Goal: Navigation & Orientation: Find specific page/section

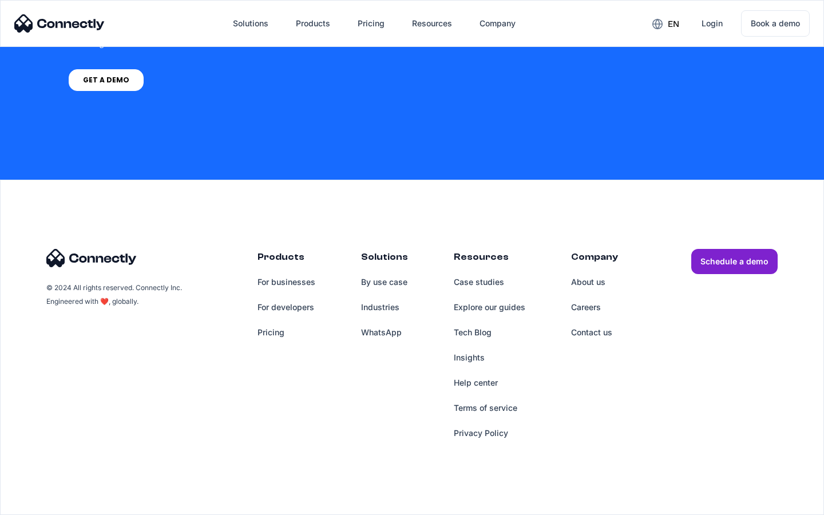
scroll to position [867, 0]
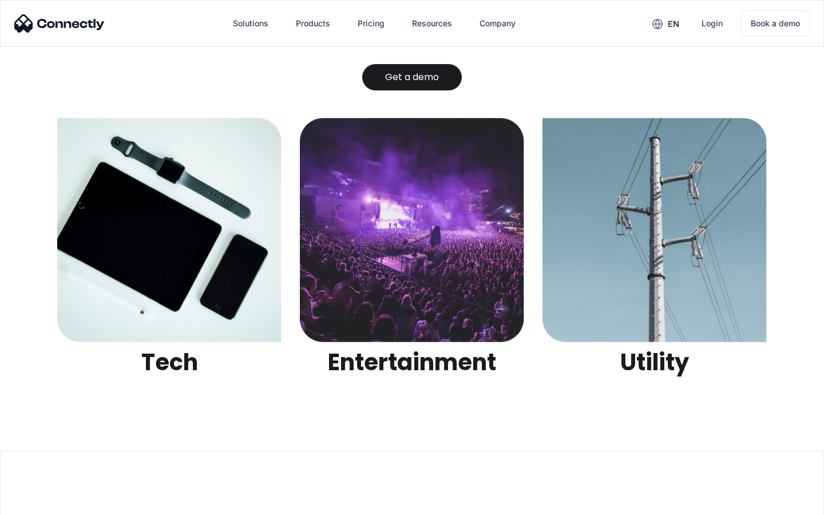
scroll to position [3609, 0]
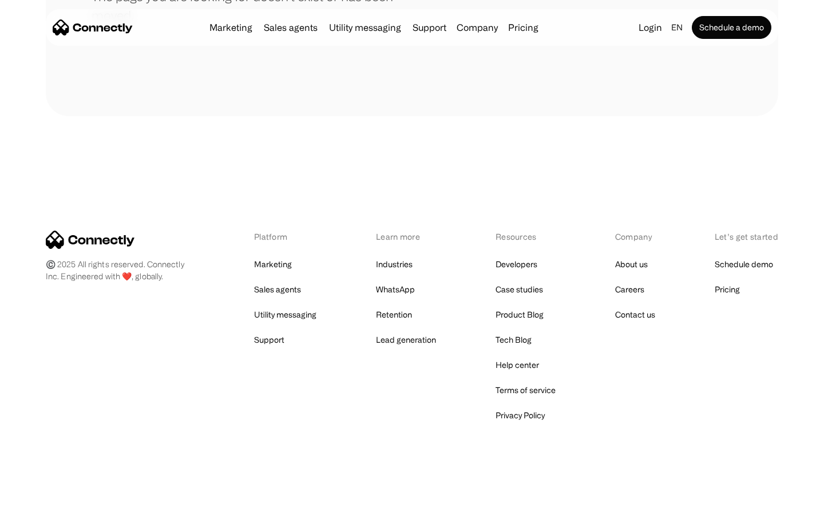
scroll to position [209, 0]
